Goal: Task Accomplishment & Management: Manage account settings

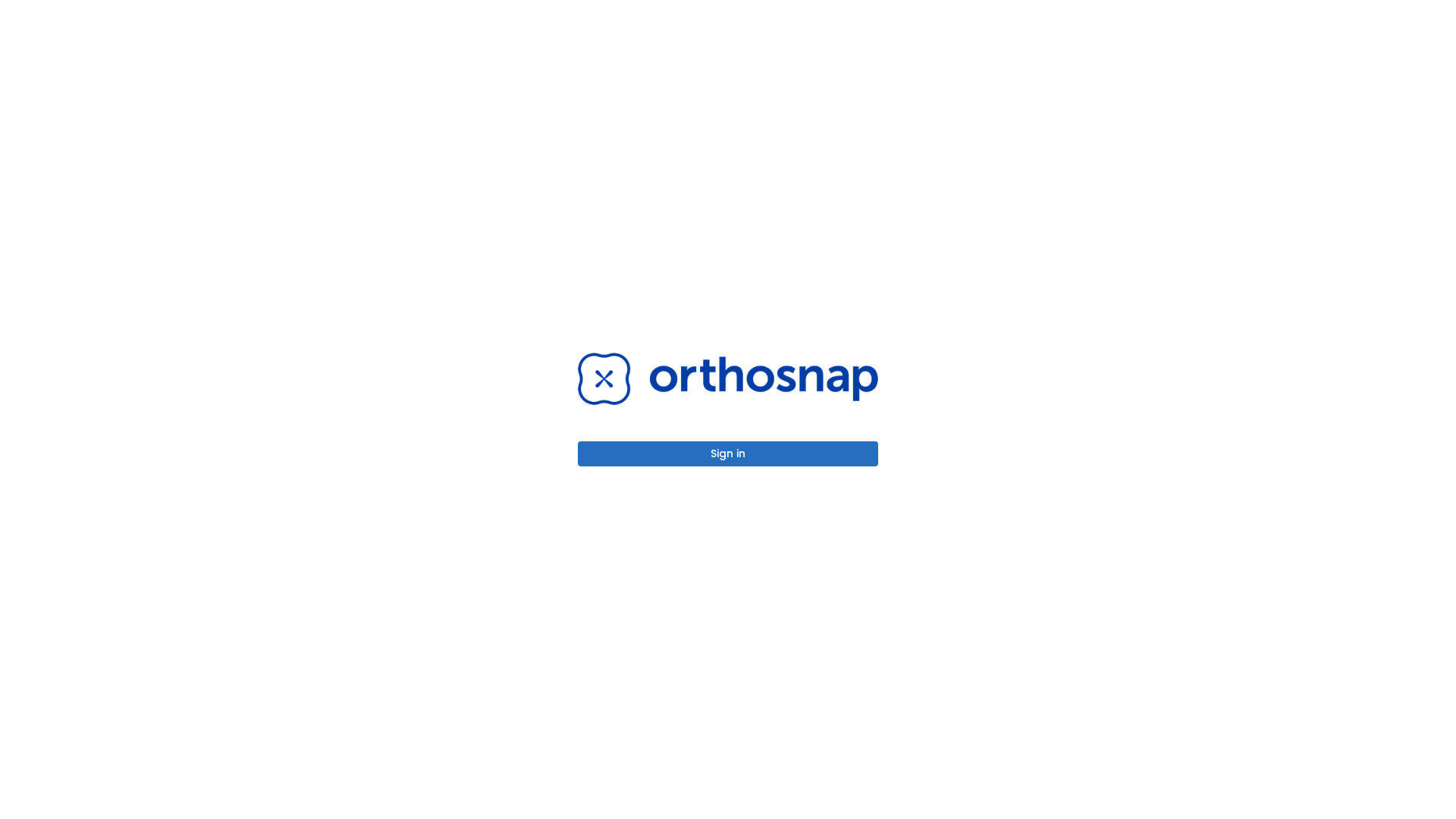
click at [728, 453] on button "Sign in" at bounding box center [728, 454] width 301 height 25
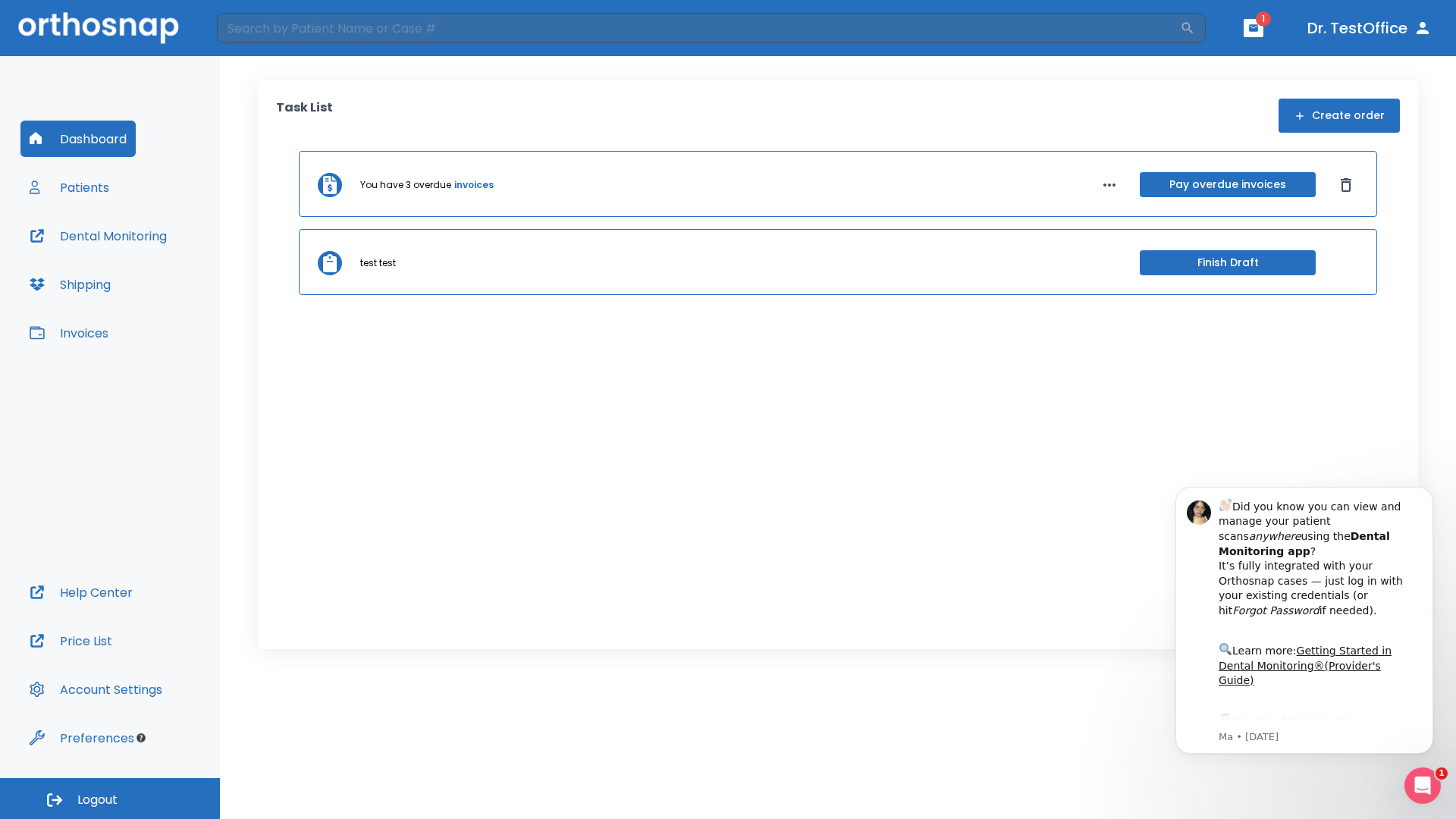
click at [110, 799] on span "Logout" at bounding box center [97, 800] width 40 height 17
